Goal: Task Accomplishment & Management: Manage account settings

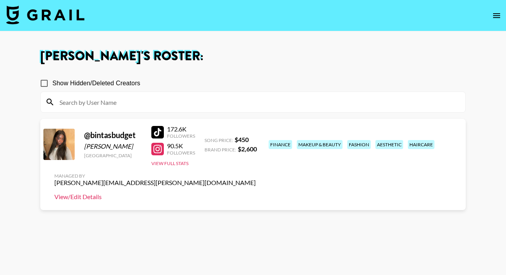
click at [256, 193] on link "View/Edit Details" at bounding box center [154, 197] width 201 height 8
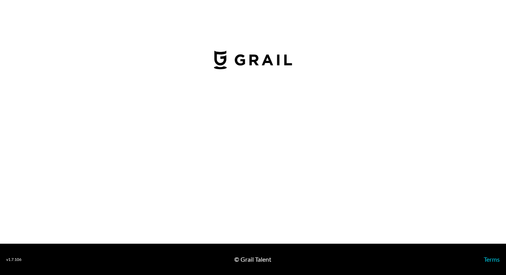
select select "USD"
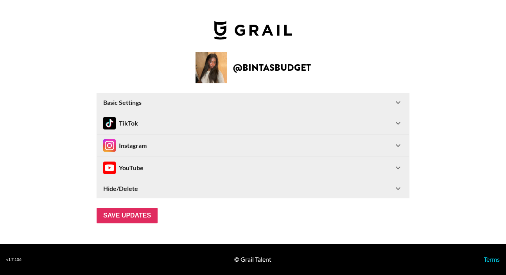
click at [176, 144] on div "Instagram" at bounding box center [248, 145] width 290 height 13
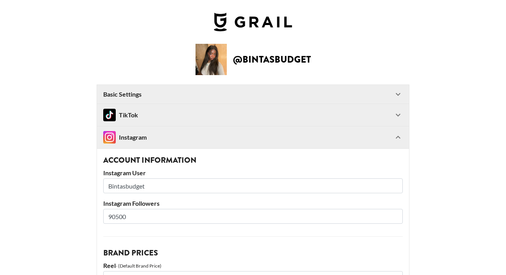
click at [119, 216] on input "90500" at bounding box center [252, 216] width 299 height 15
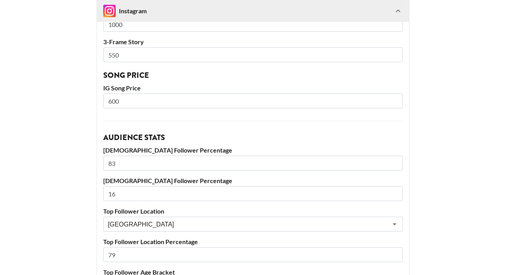
scroll to position [456, 0]
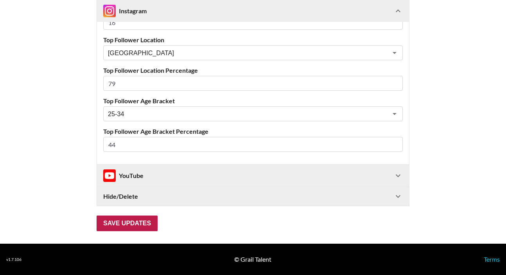
type input "91800"
click at [128, 223] on input "Save Updates" at bounding box center [127, 223] width 61 height 16
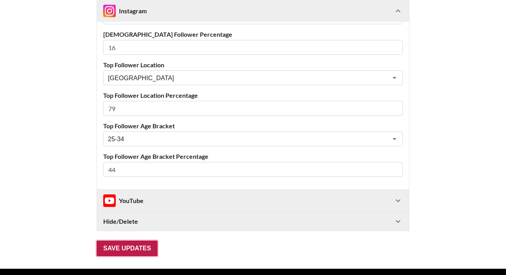
scroll to position [44, 0]
